Goal: Task Accomplishment & Management: Use online tool/utility

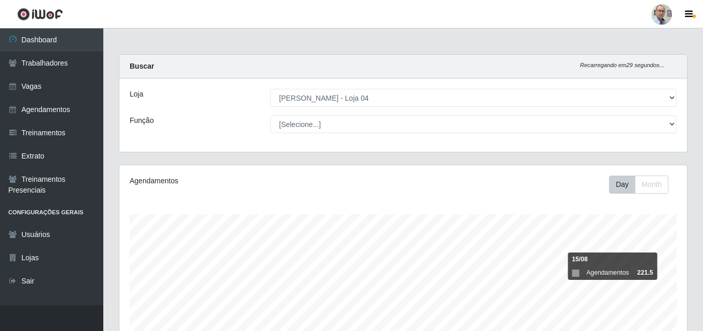
select select "251"
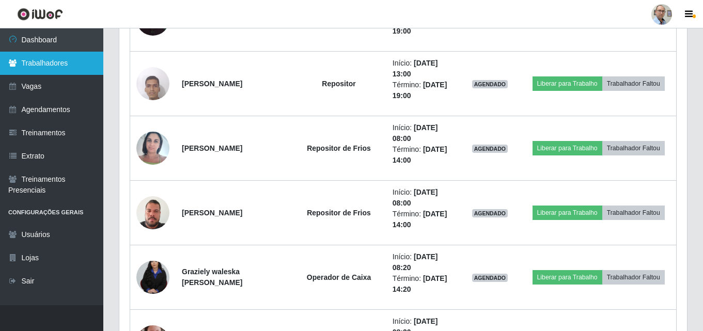
scroll to position [2431, 0]
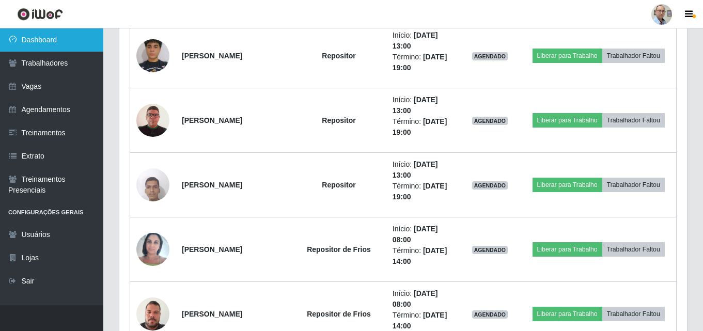
drag, startPoint x: 58, startPoint y: 26, endPoint x: 58, endPoint y: 37, distance: 11.4
click at [58, 37] on link "Dashboard" at bounding box center [51, 39] width 103 height 23
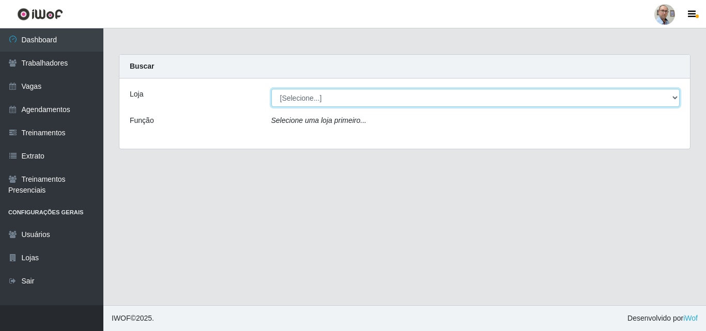
click at [406, 95] on select "[Selecione...] Mar Vermelho - Loja 04" at bounding box center [475, 98] width 409 height 18
select select "251"
click at [271, 89] on select "[Selecione...] Mar Vermelho - Loja 04" at bounding box center [475, 98] width 409 height 18
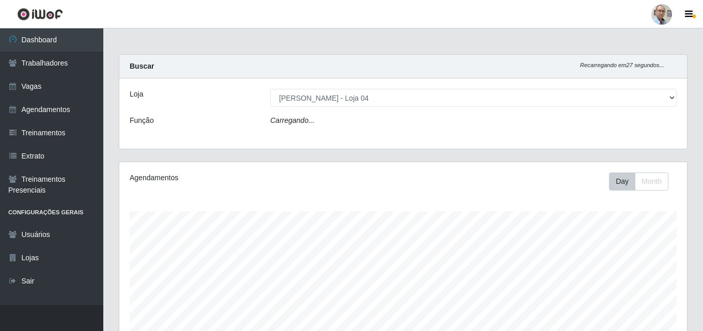
click at [390, 123] on div "Carregando..." at bounding box center [473, 122] width 422 height 15
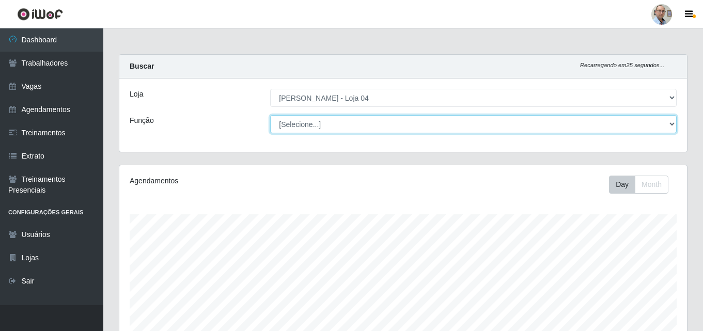
click at [390, 123] on select "[Selecione...] ASG ASG + ASG ++ Auxiliar de Depósito Auxiliar de Depósito + Aux…" at bounding box center [473, 124] width 406 height 18
select select "112"
click at [270, 115] on select "[Selecione...] ASG ASG + ASG ++ Auxiliar de Depósito Auxiliar de Depósito + Aux…" at bounding box center [473, 124] width 406 height 18
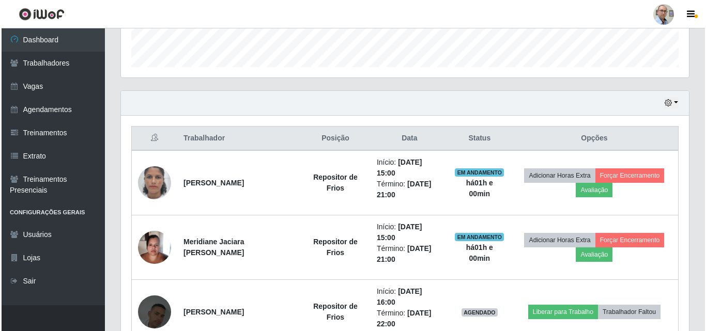
scroll to position [413, 0]
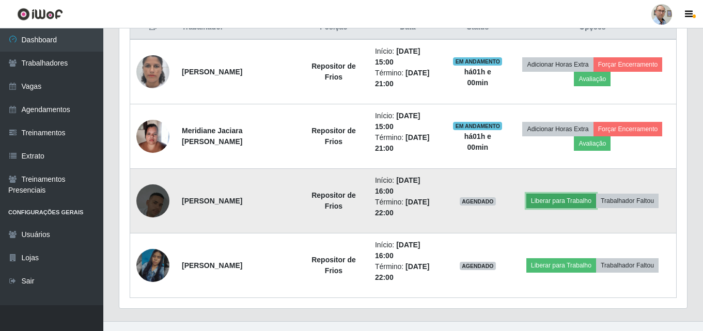
click at [553, 197] on button "Liberar para Trabalho" at bounding box center [561, 201] width 70 height 14
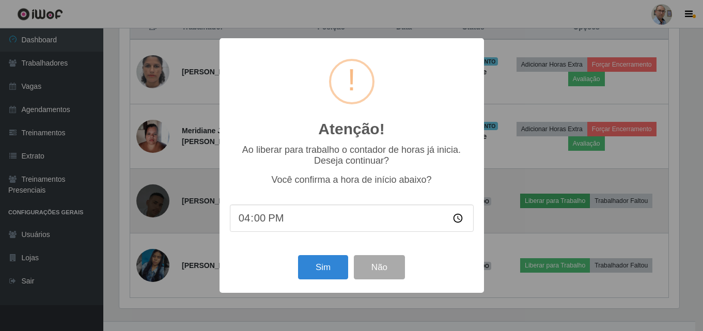
scroll to position [214, 562]
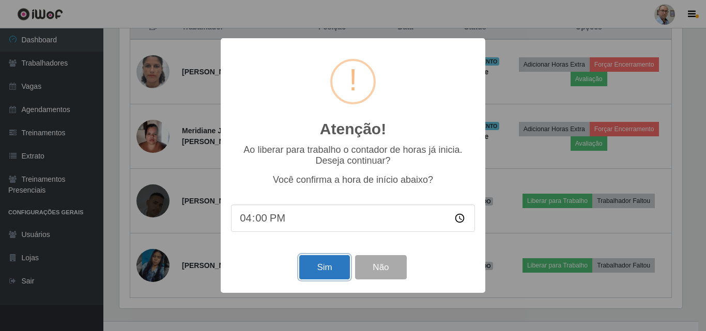
click at [324, 268] on button "Sim" at bounding box center [324, 267] width 50 height 24
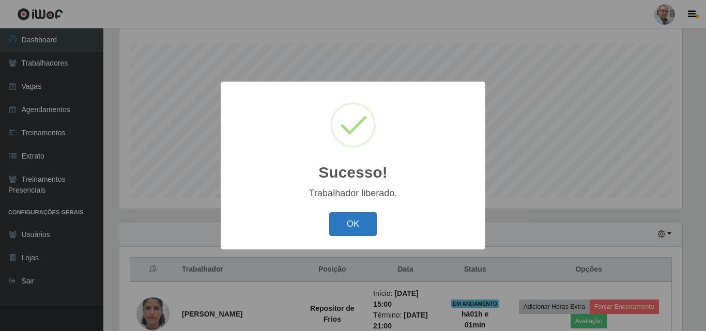
click at [351, 224] on button "OK" at bounding box center [353, 224] width 48 height 24
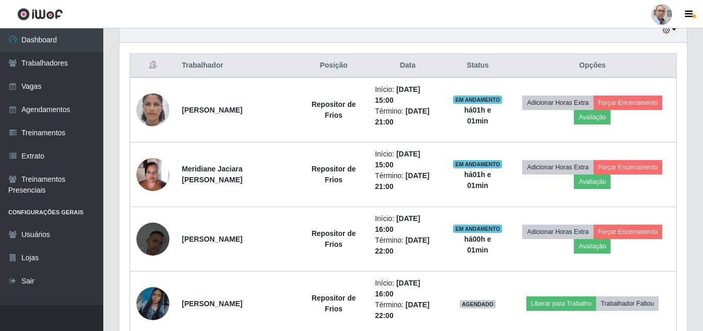
scroll to position [429, 0]
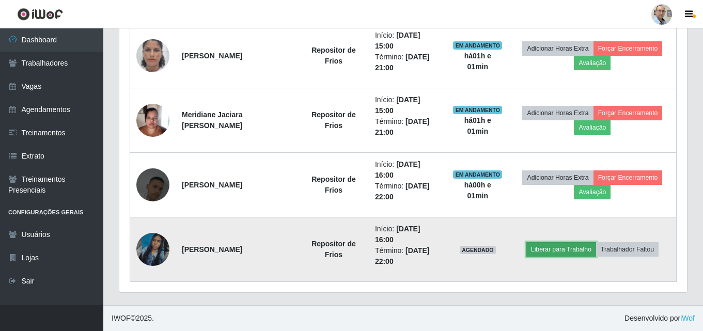
click at [562, 253] on button "Liberar para Trabalho" at bounding box center [561, 249] width 70 height 14
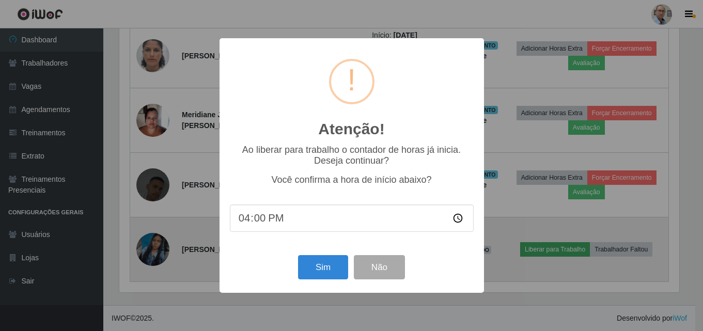
scroll to position [214, 562]
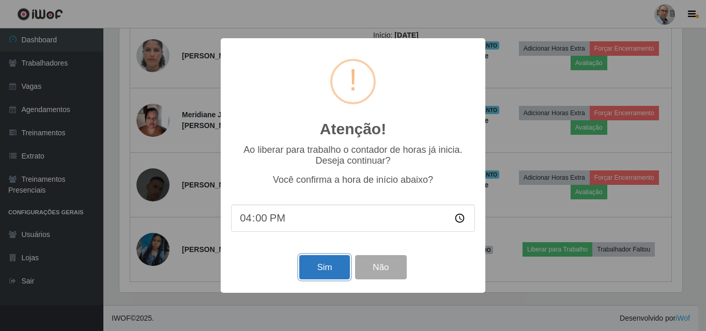
click at [330, 271] on button "Sim" at bounding box center [324, 267] width 50 height 24
